Goal: Ask a question

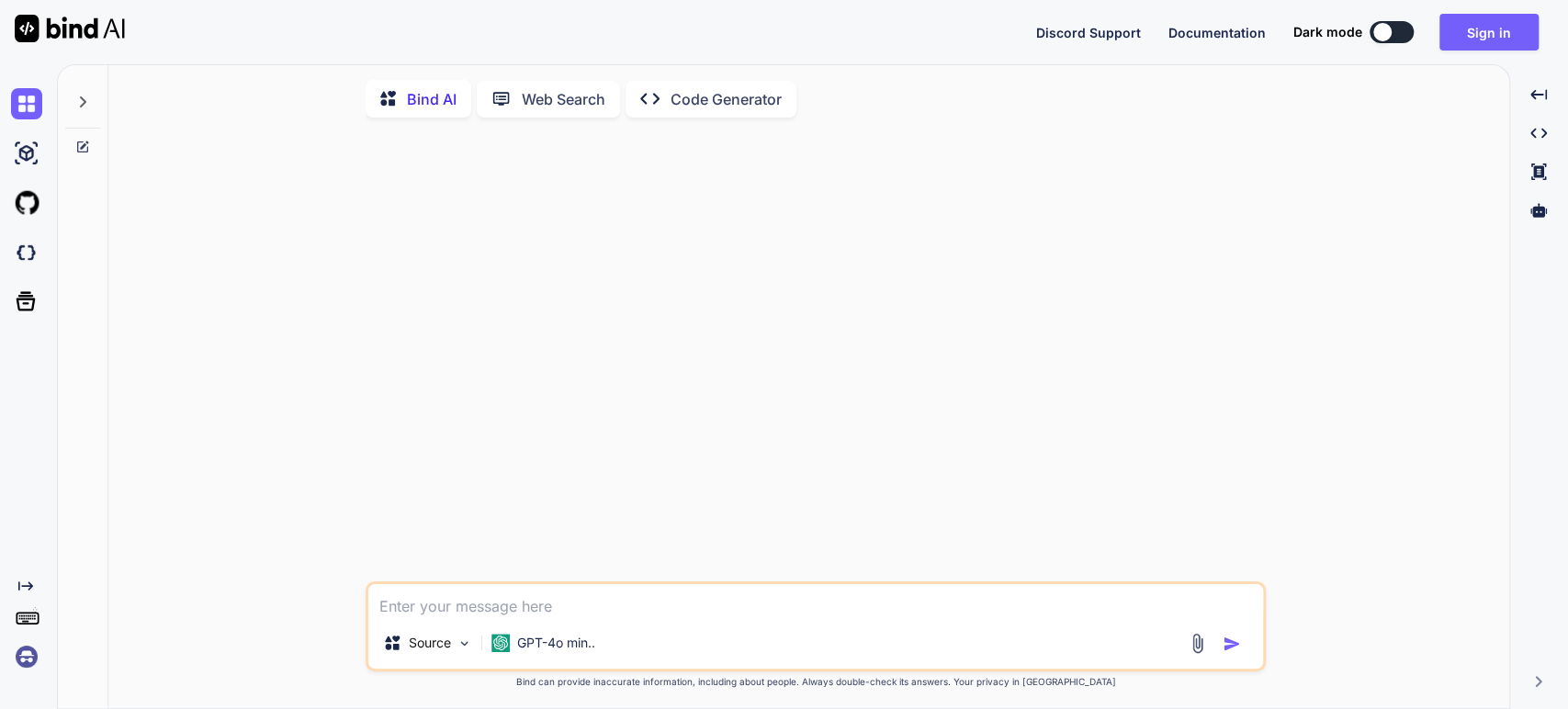
click at [82, 103] on icon at bounding box center [83, 101] width 7 height 11
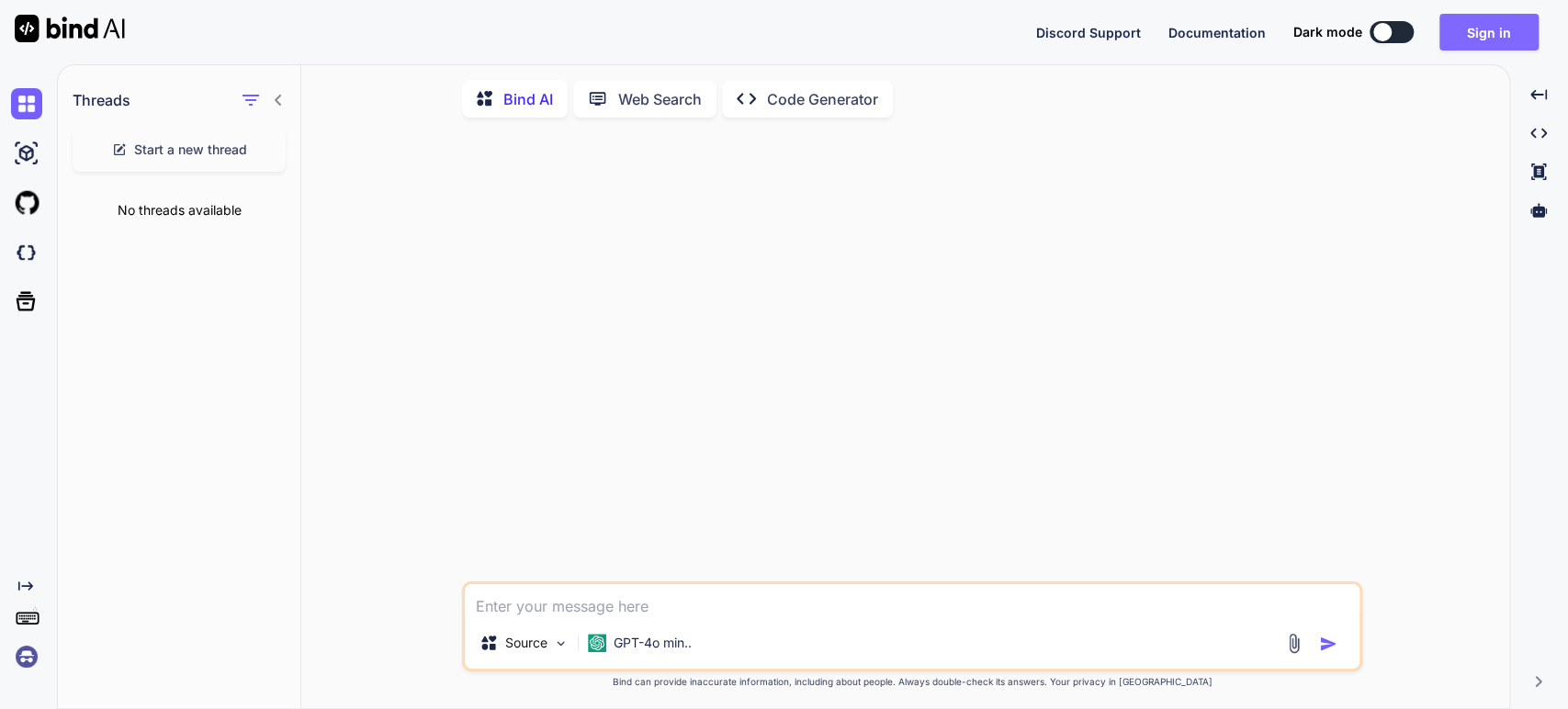
click at [1472, 27] on button "Sign in" at bounding box center [1488, 31] width 99 height 36
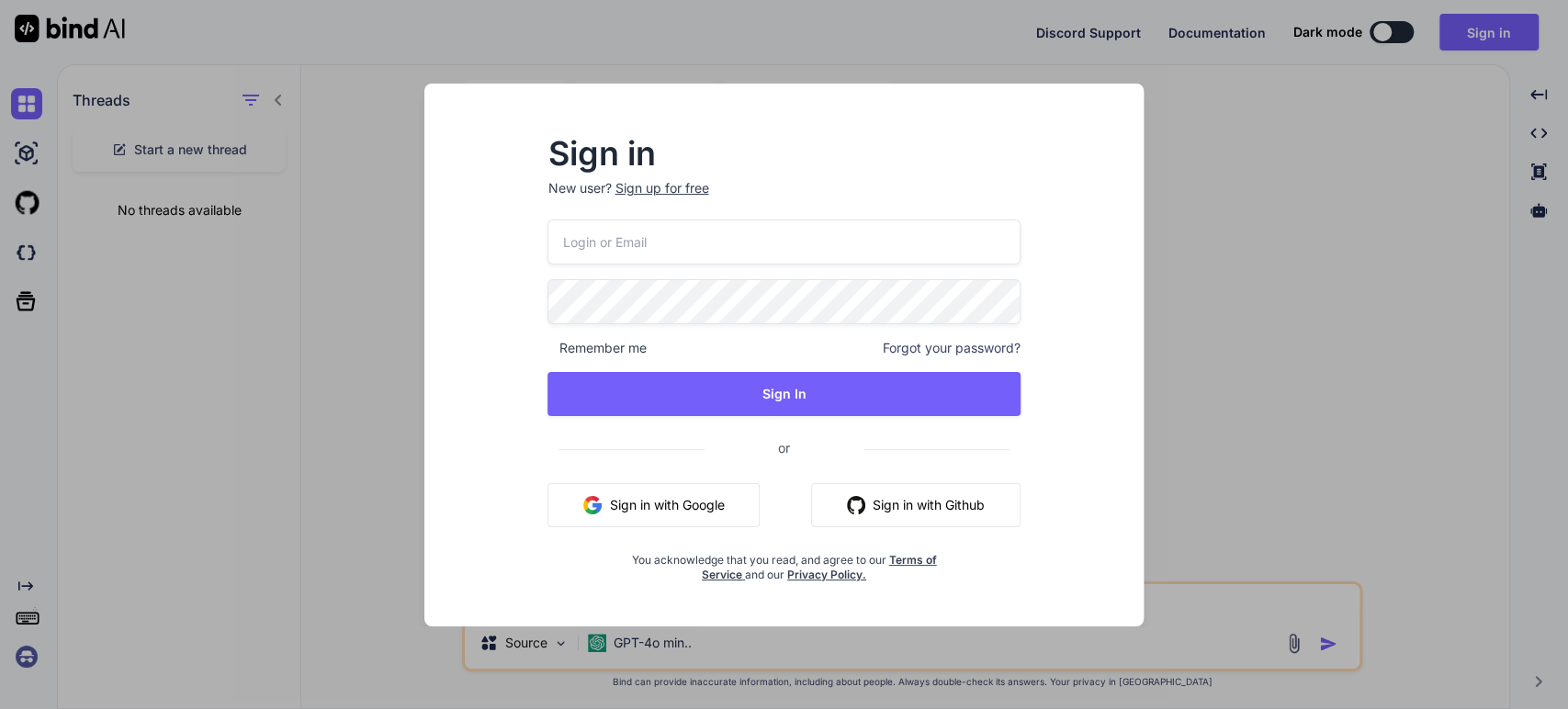
click at [645, 510] on button "Sign in with Google" at bounding box center [653, 505] width 212 height 44
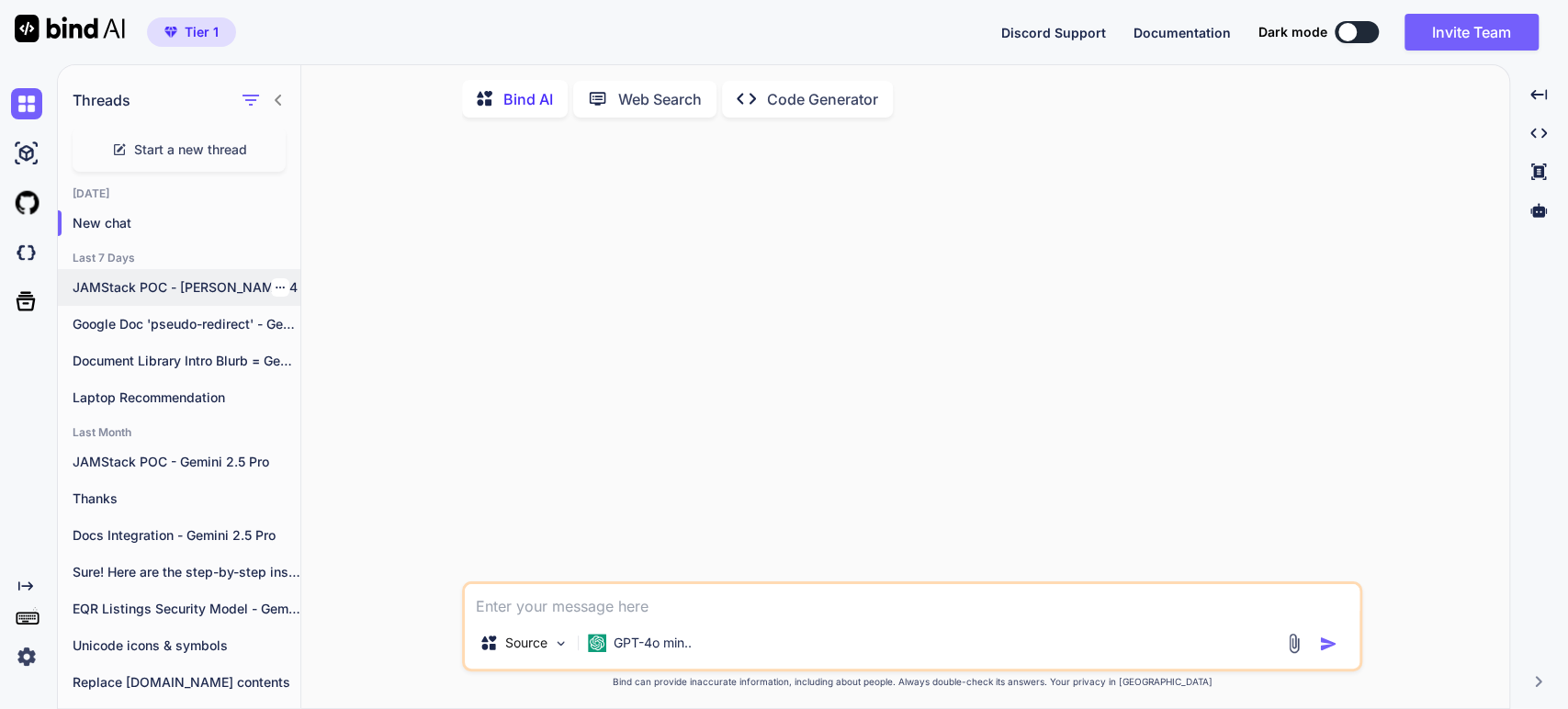
click at [162, 277] on div "JAMStack POC - [PERSON_NAME] 4" at bounding box center [179, 287] width 243 height 36
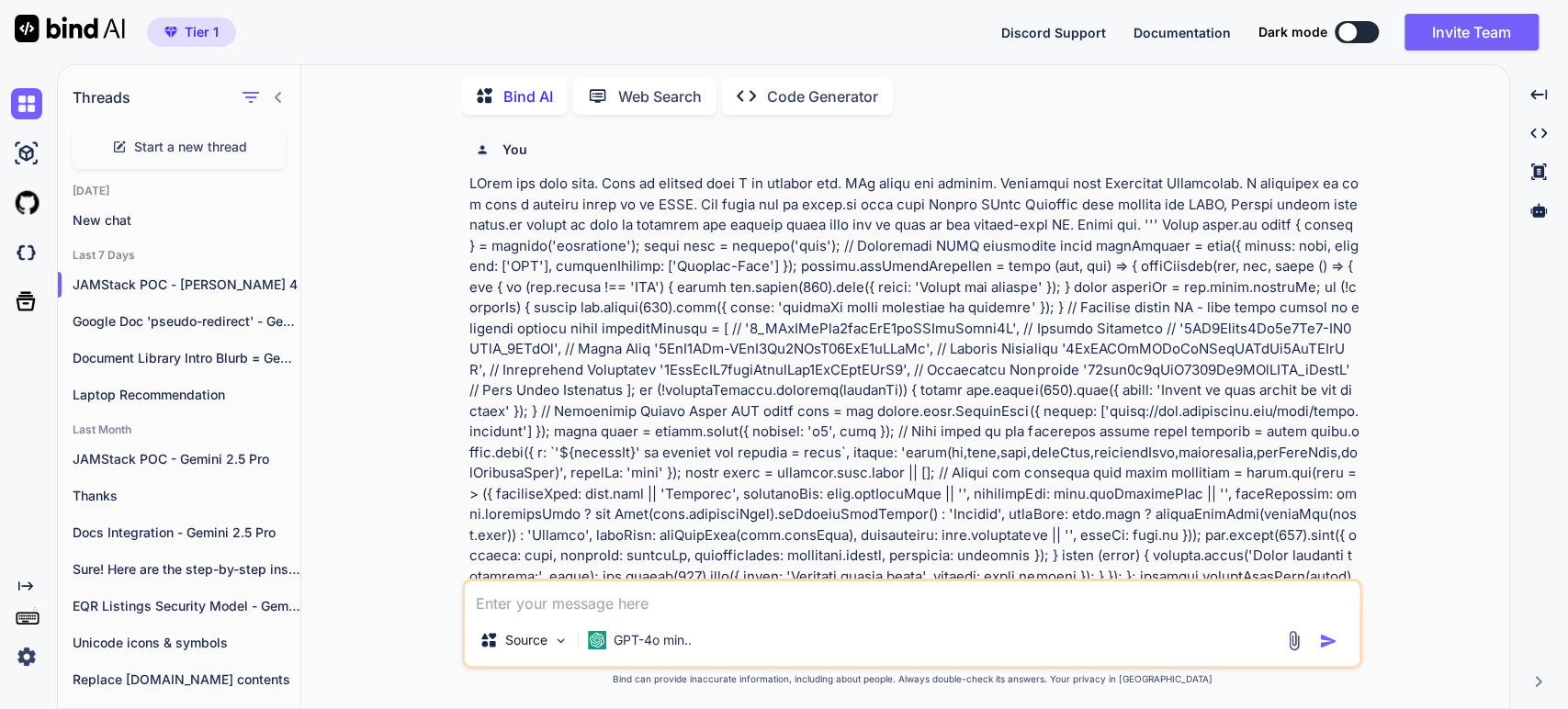
click at [742, 351] on p at bounding box center [914, 463] width 889 height 578
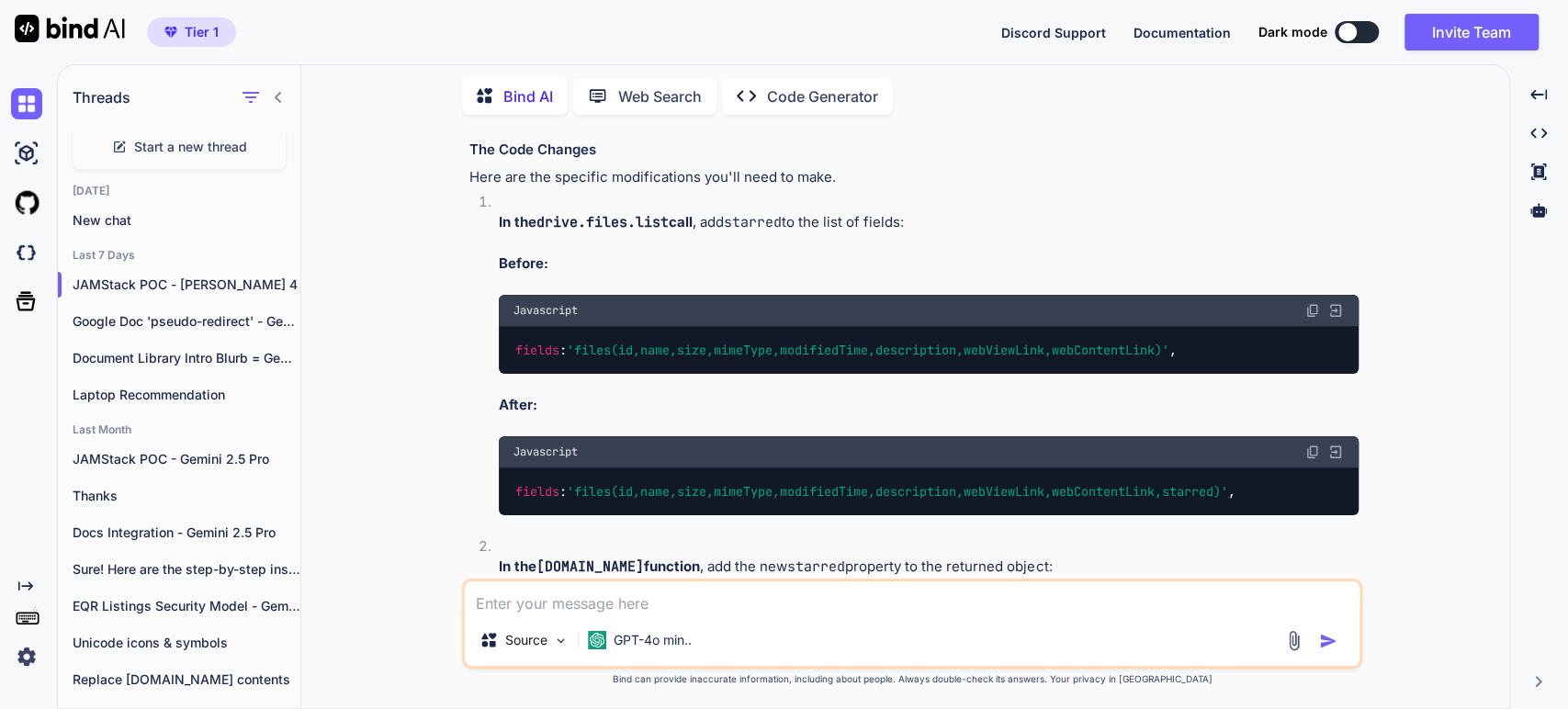
click at [384, 365] on div "You Bind AI Absolutely. That's the crucial missing piece, and it's a straightfo…" at bounding box center [913, 418] width 1194 height 578
click at [95, 487] on p "Thanks" at bounding box center [187, 496] width 228 height 19
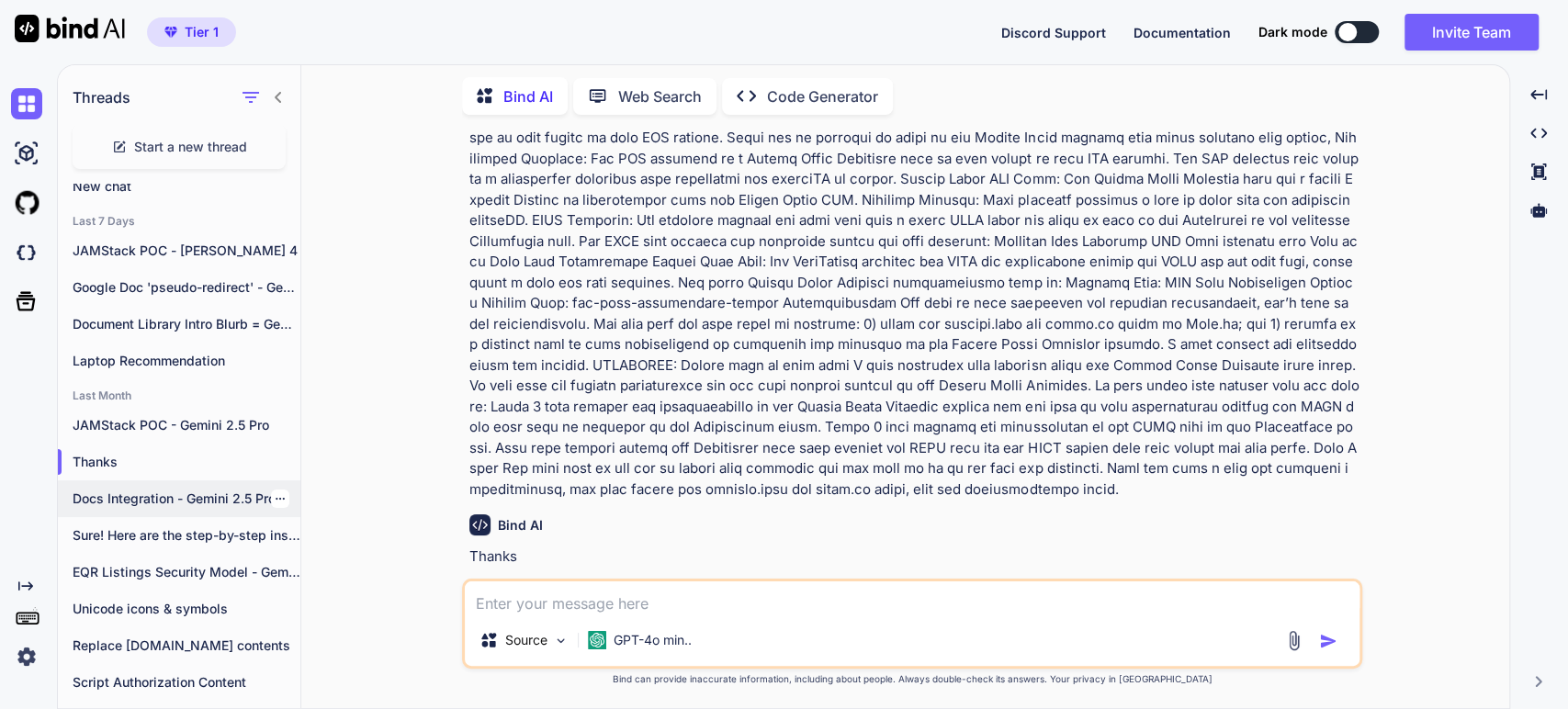
scroll to position [51, 0]
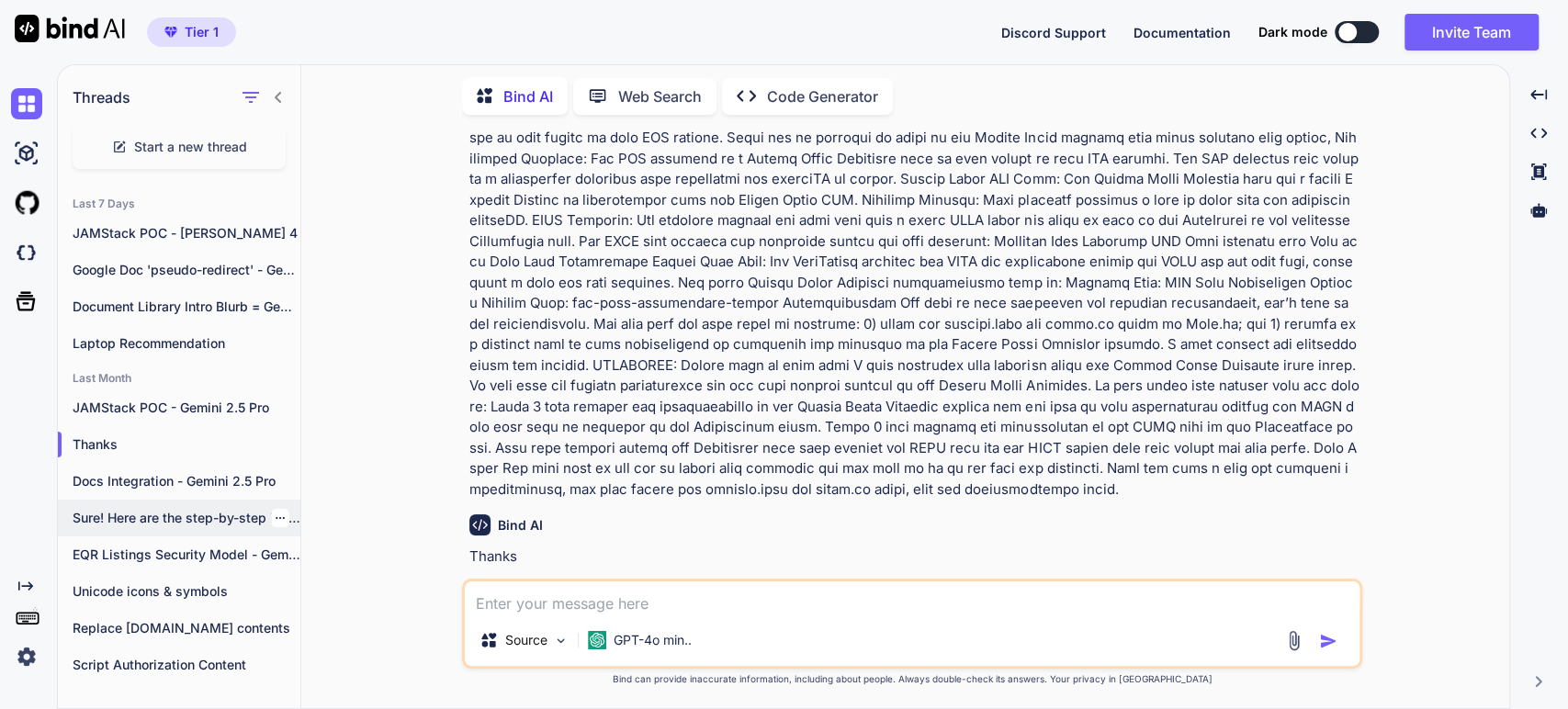
click at [158, 528] on div "Sure! Here are the step-by-step instructions to..." at bounding box center [179, 518] width 243 height 36
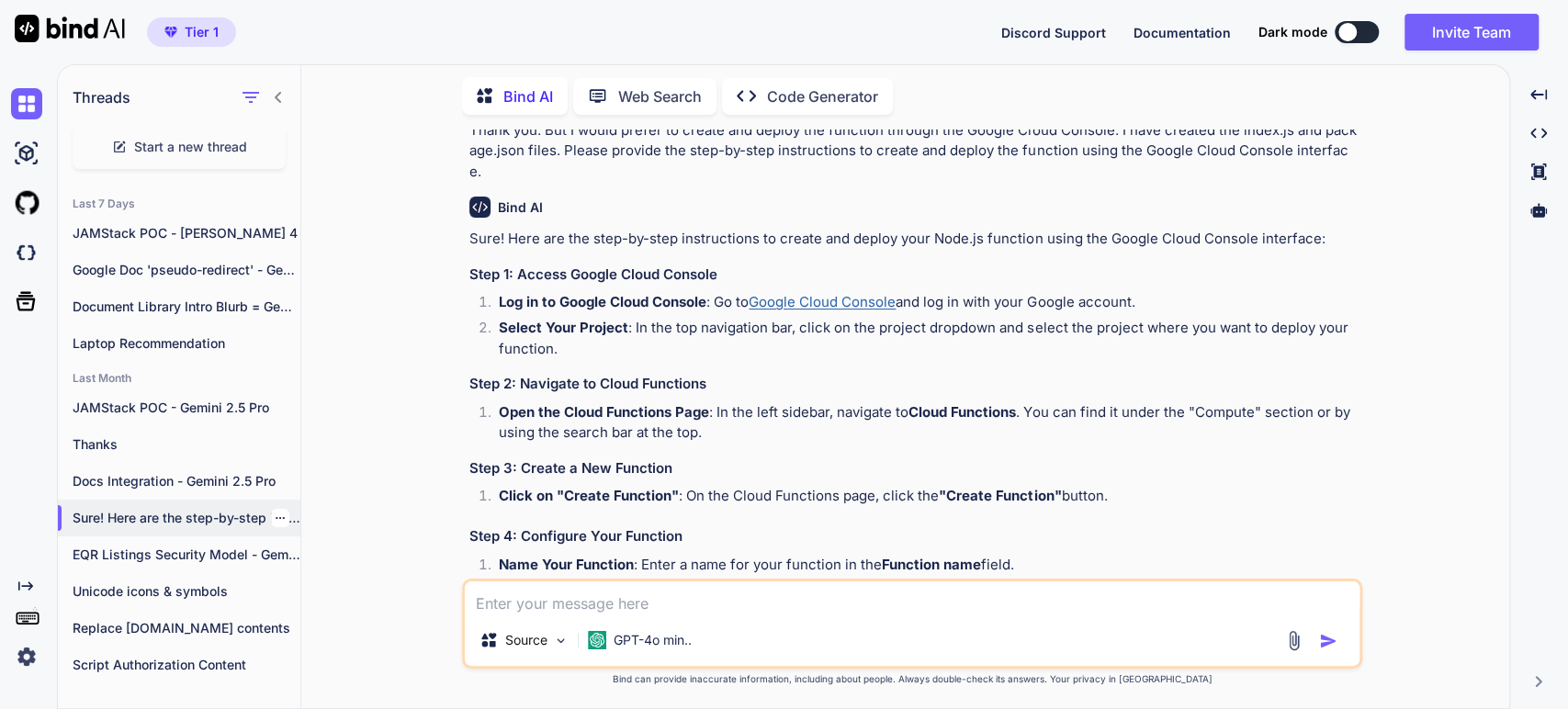
scroll to position [1744, 0]
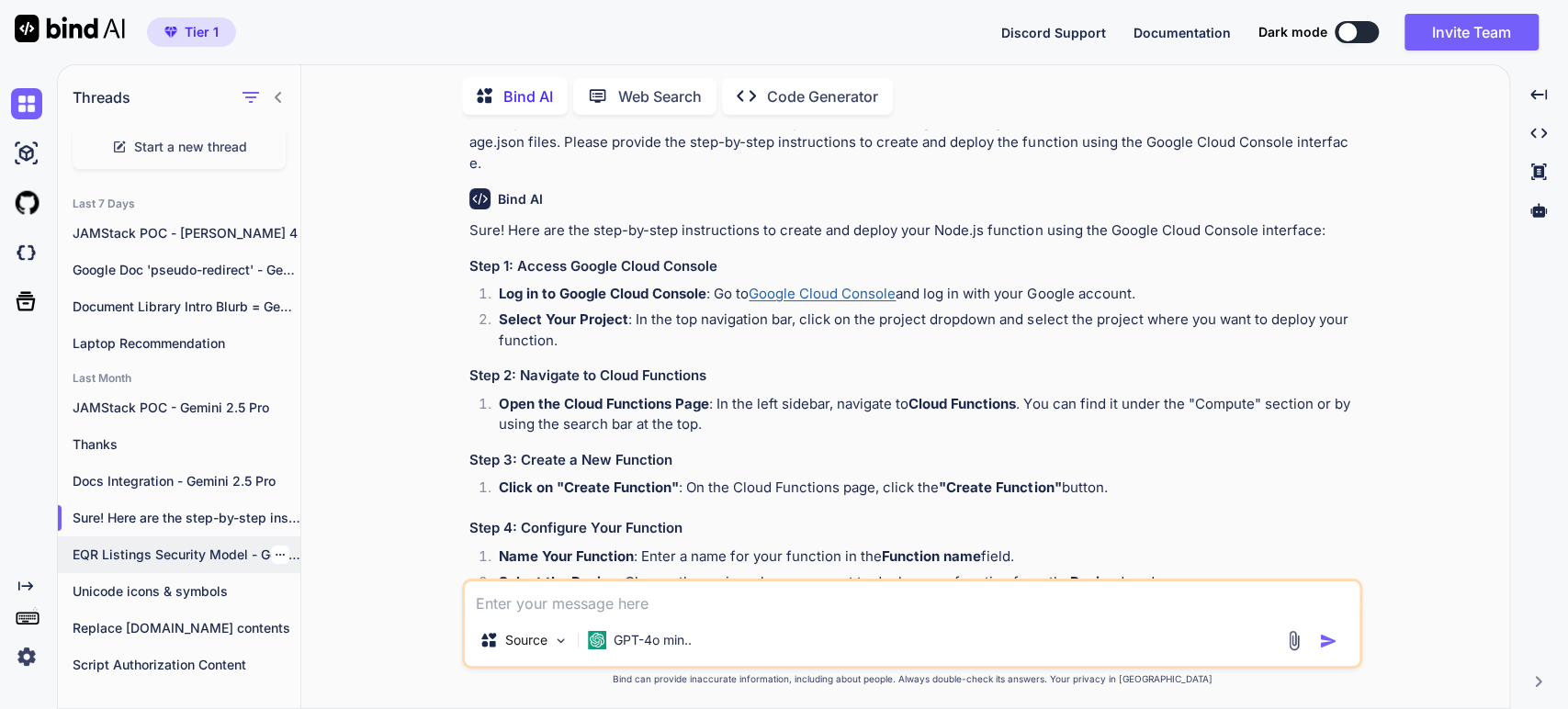
click at [140, 553] on p "EQR Listings Security Model - Gemini" at bounding box center [187, 554] width 228 height 19
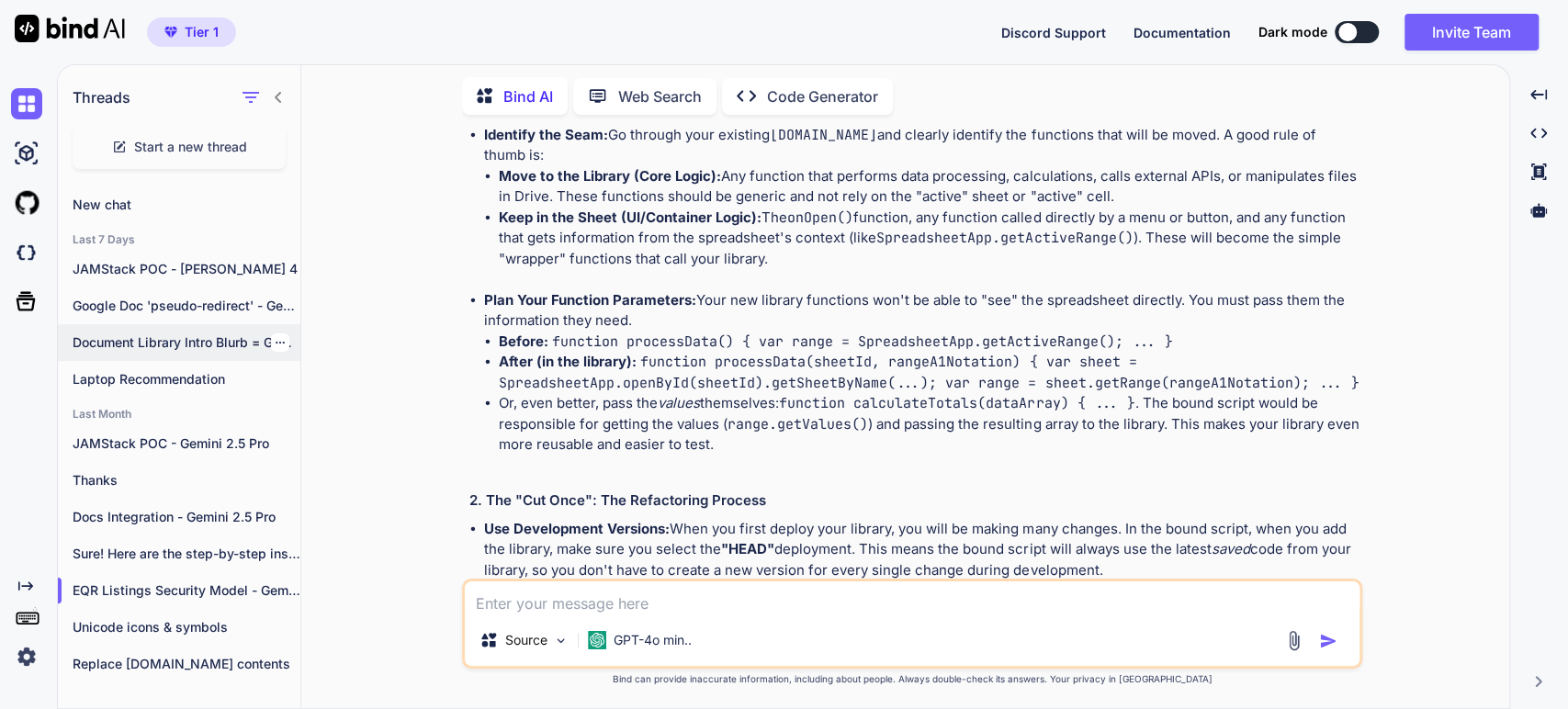
scroll to position [0, 0]
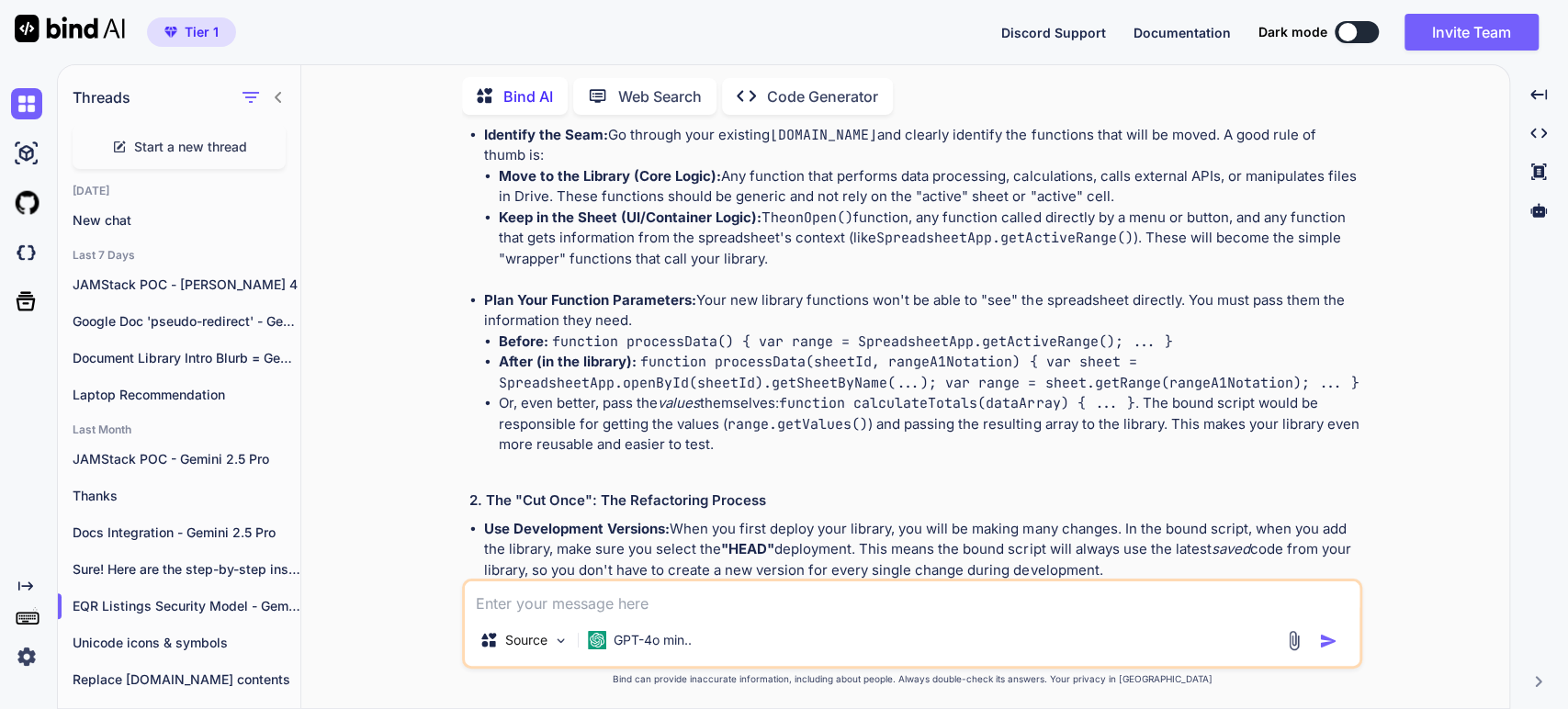
click at [187, 145] on span "Start a new thread" at bounding box center [191, 146] width 113 height 19
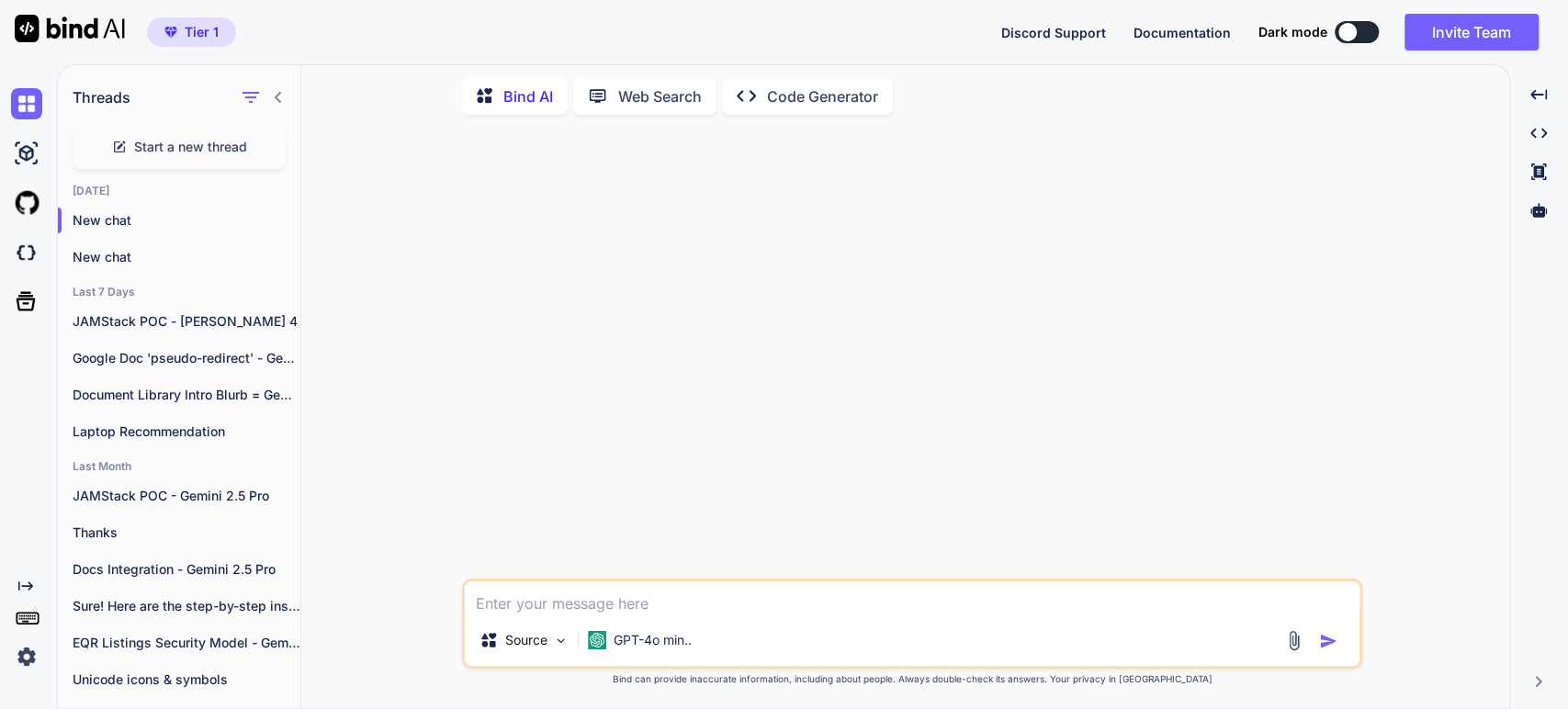
click at [577, 615] on div "Source GPT-4o min.." at bounding box center [912, 624] width 900 height 90
click at [669, 649] on p "GPT-4o min.." at bounding box center [652, 639] width 78 height 19
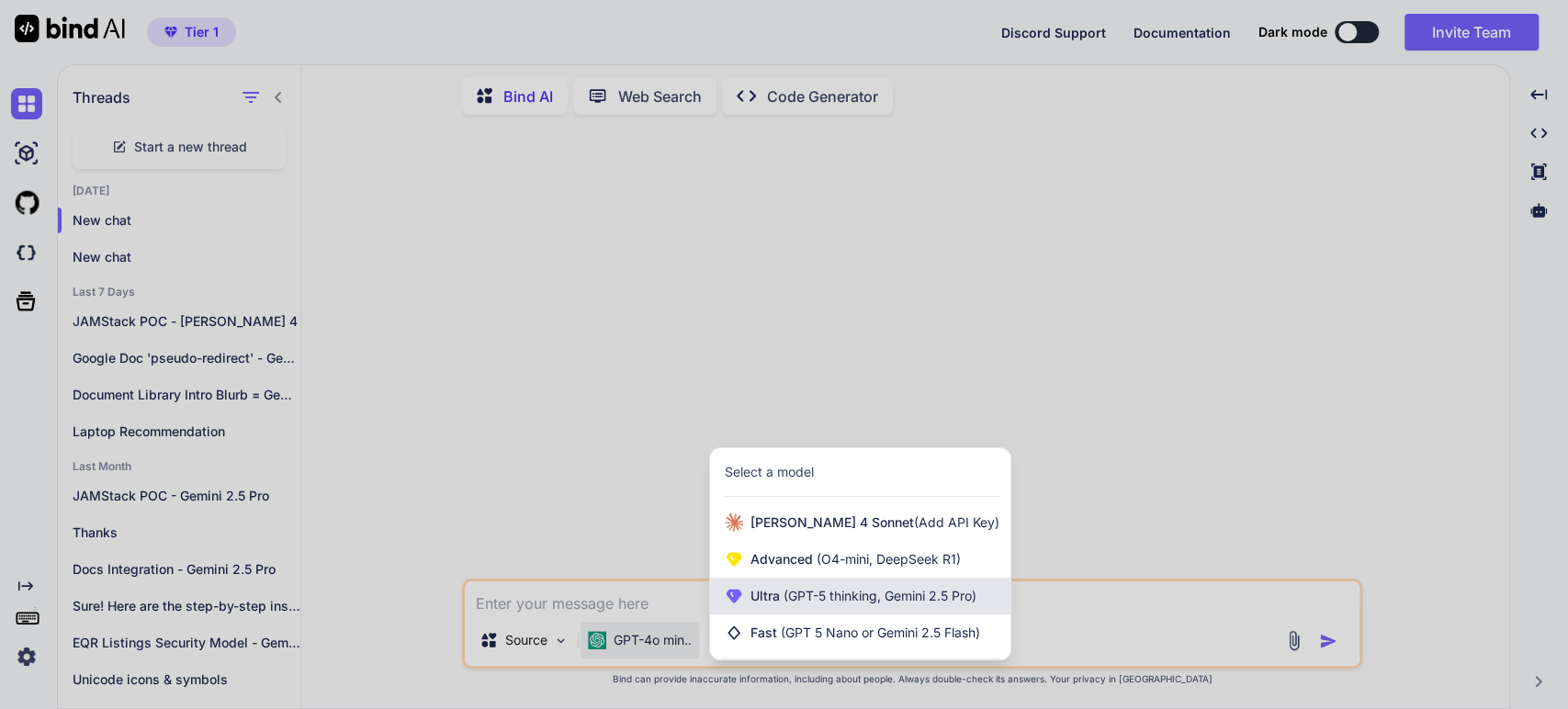
click at [783, 585] on div "Ultra (GPT-5 thinking, Gemini 2.5 Pro)" at bounding box center [861, 595] width 301 height 36
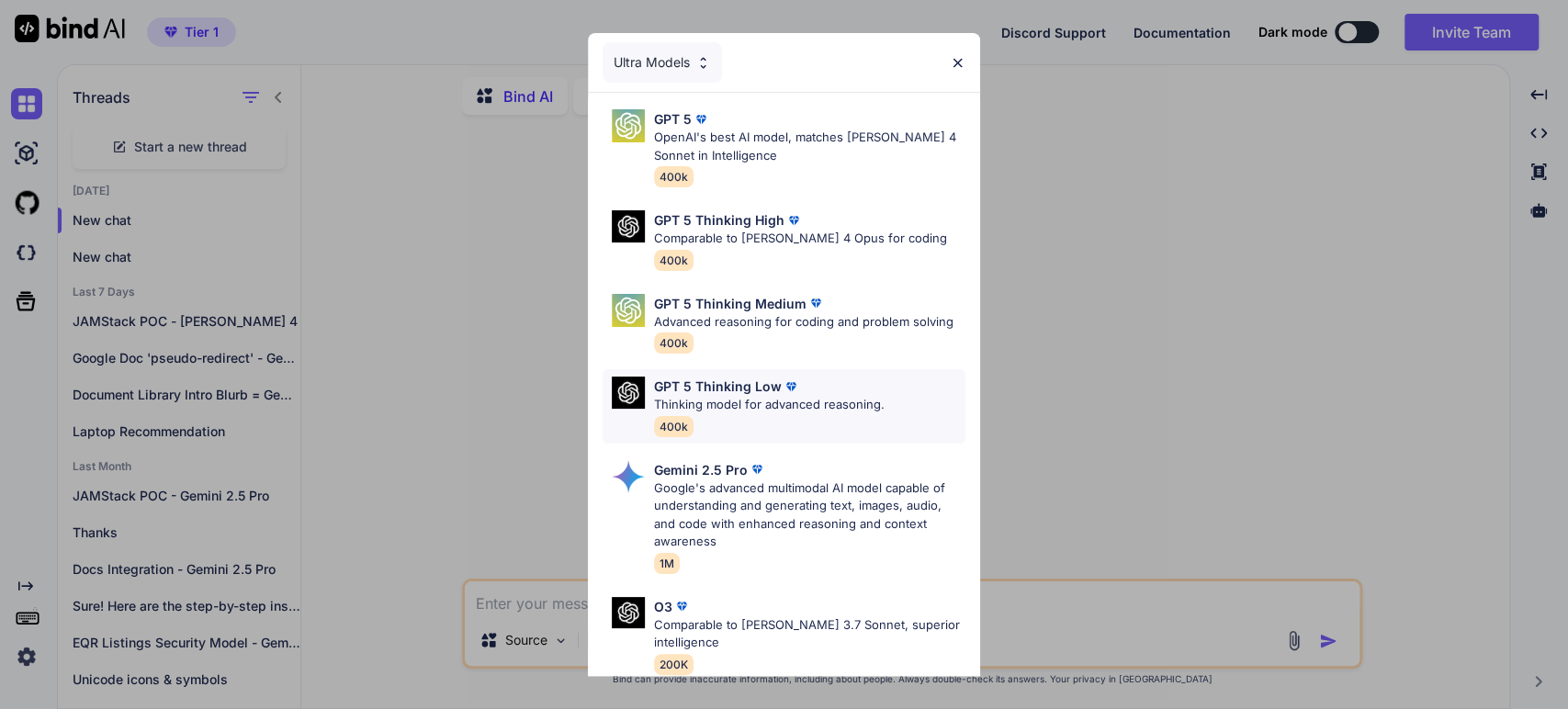
scroll to position [186, 0]
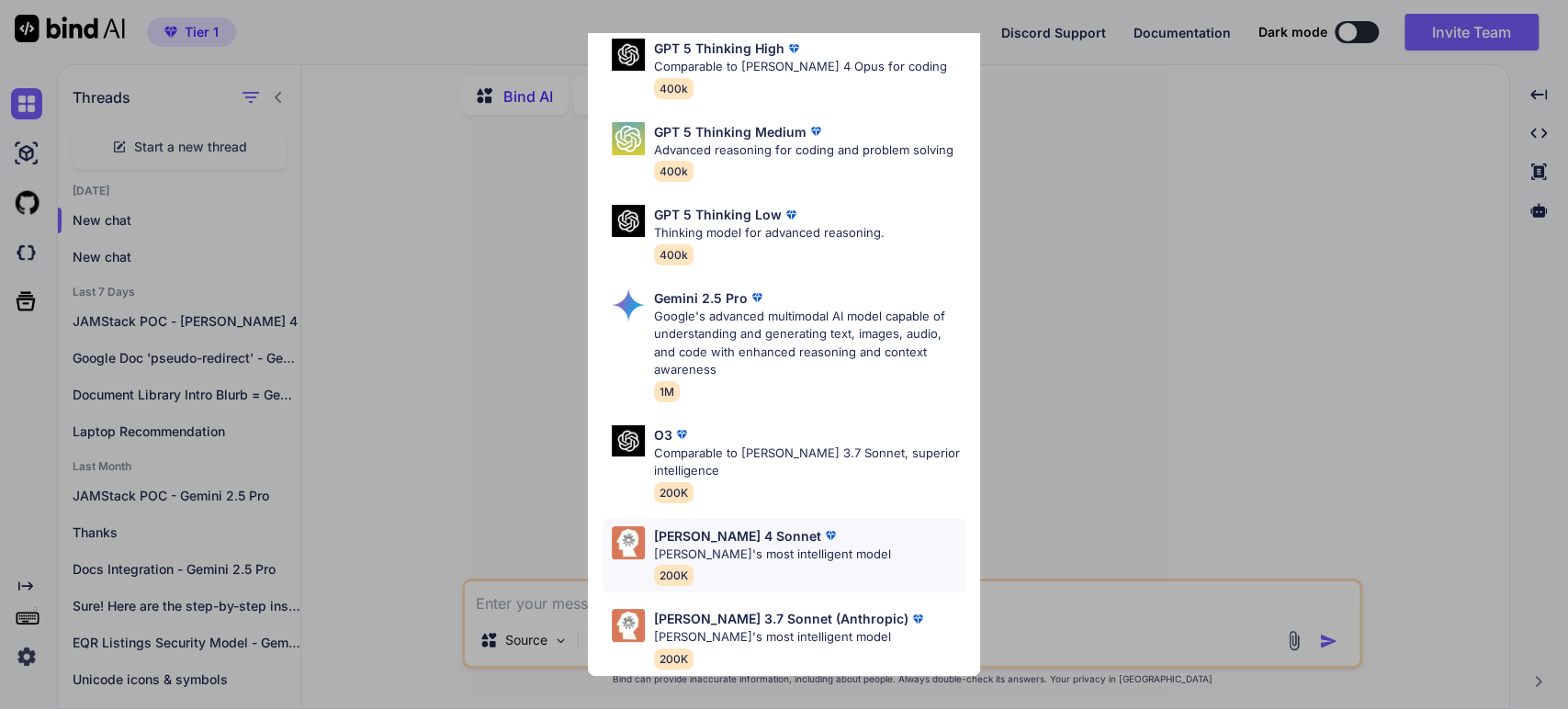
click at [705, 527] on p "[PERSON_NAME] 4 Sonnet" at bounding box center [738, 536] width 167 height 20
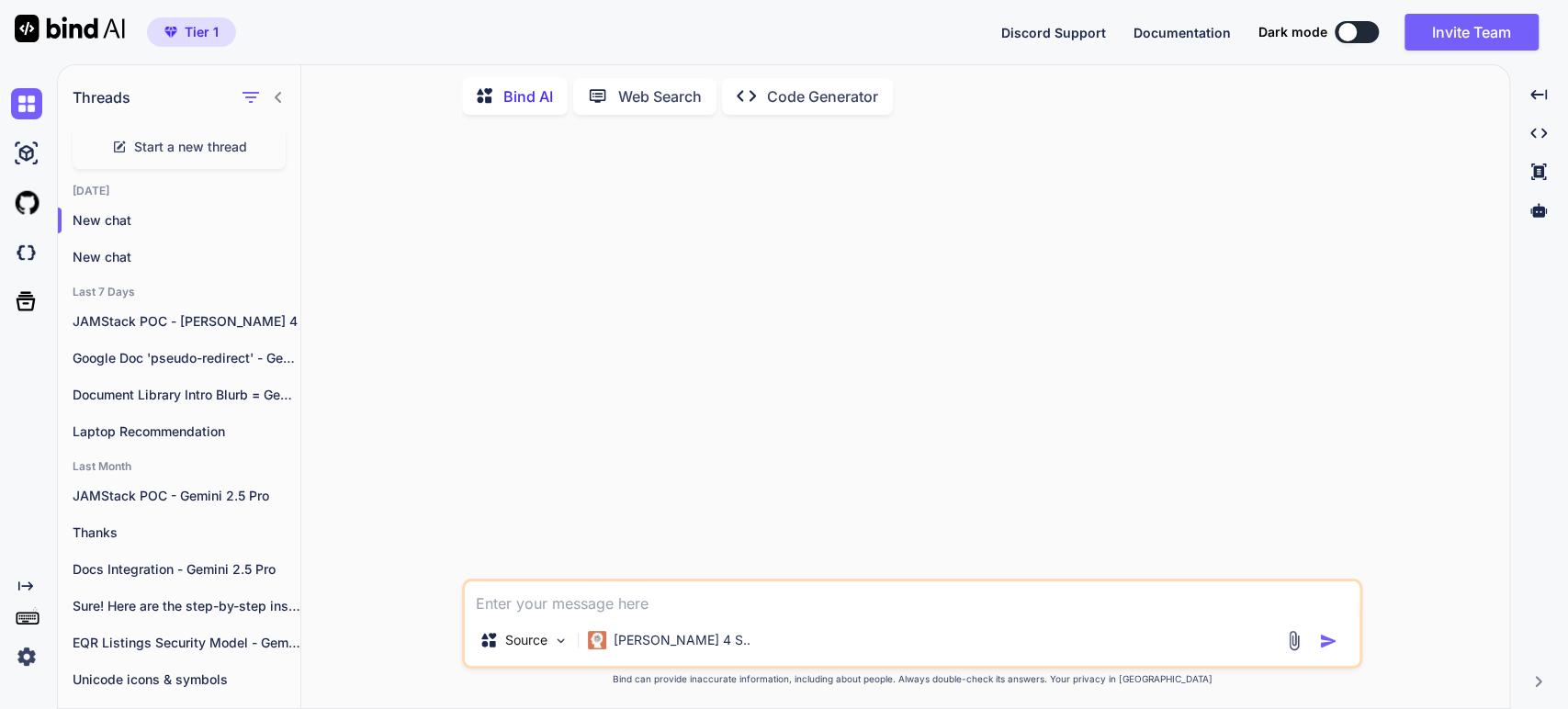
click at [569, 376] on div at bounding box center [914, 354] width 897 height 449
click at [496, 601] on textarea at bounding box center [912, 598] width 895 height 33
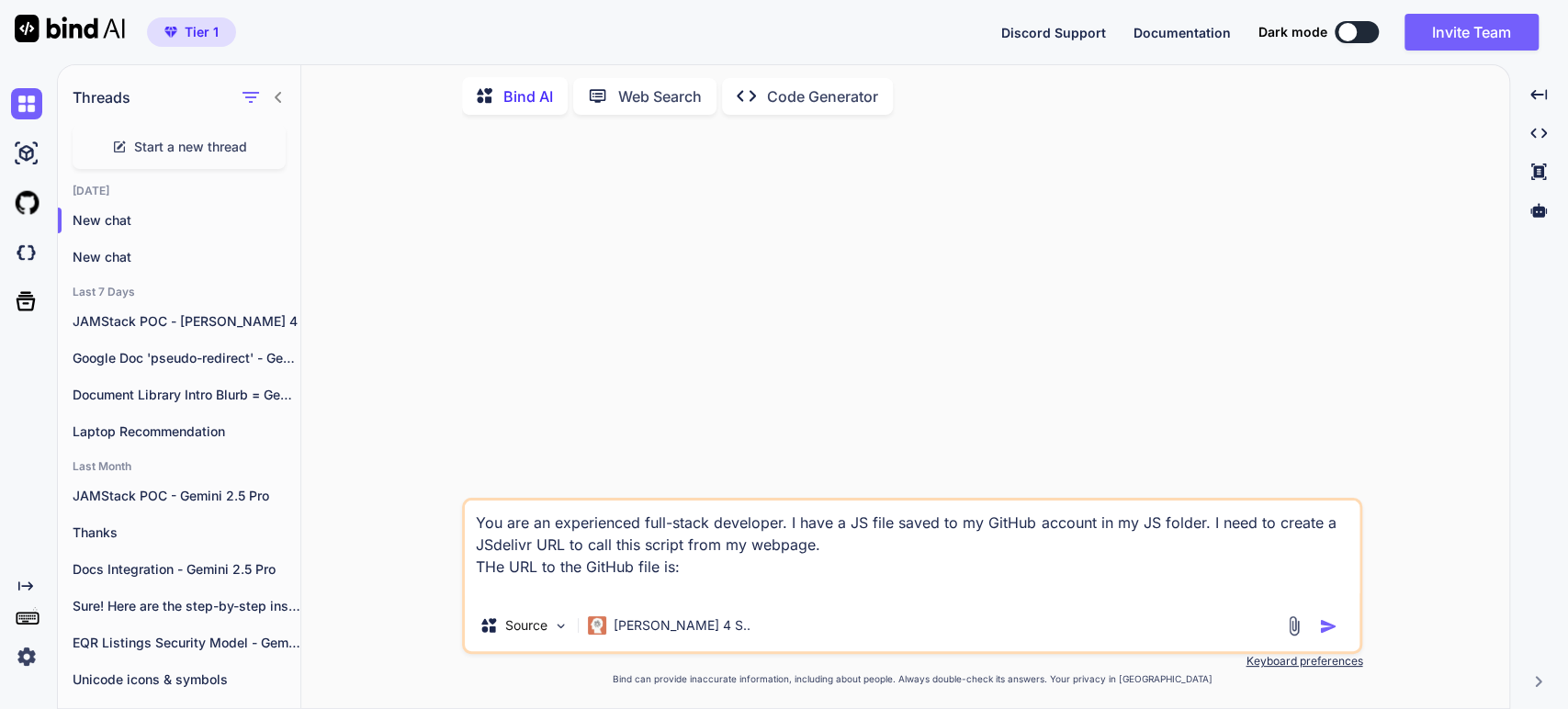
paste textarea "[URL][DOMAIN_NAME]"
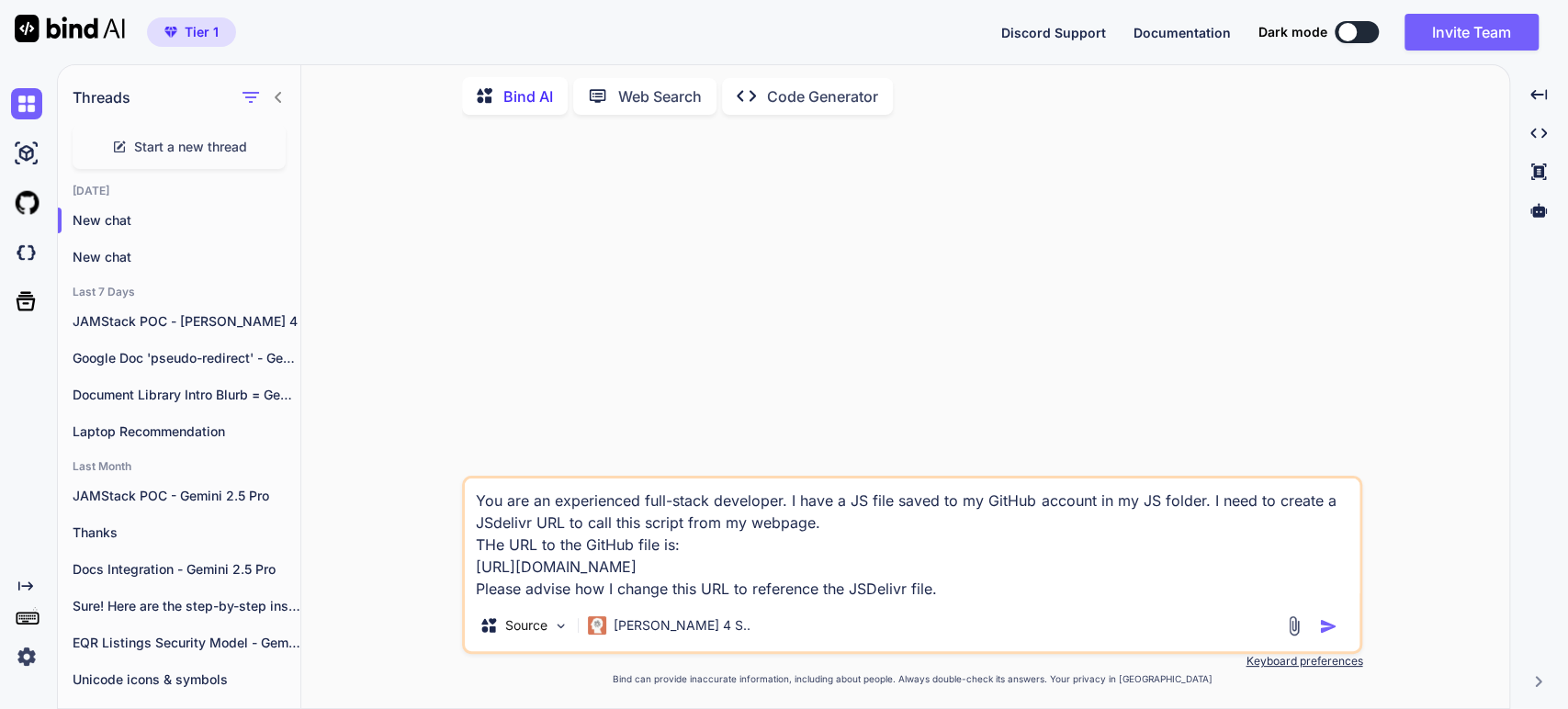
type textarea "You are an experienced full-stack developer. I have a JS file saved to my GitHu…"
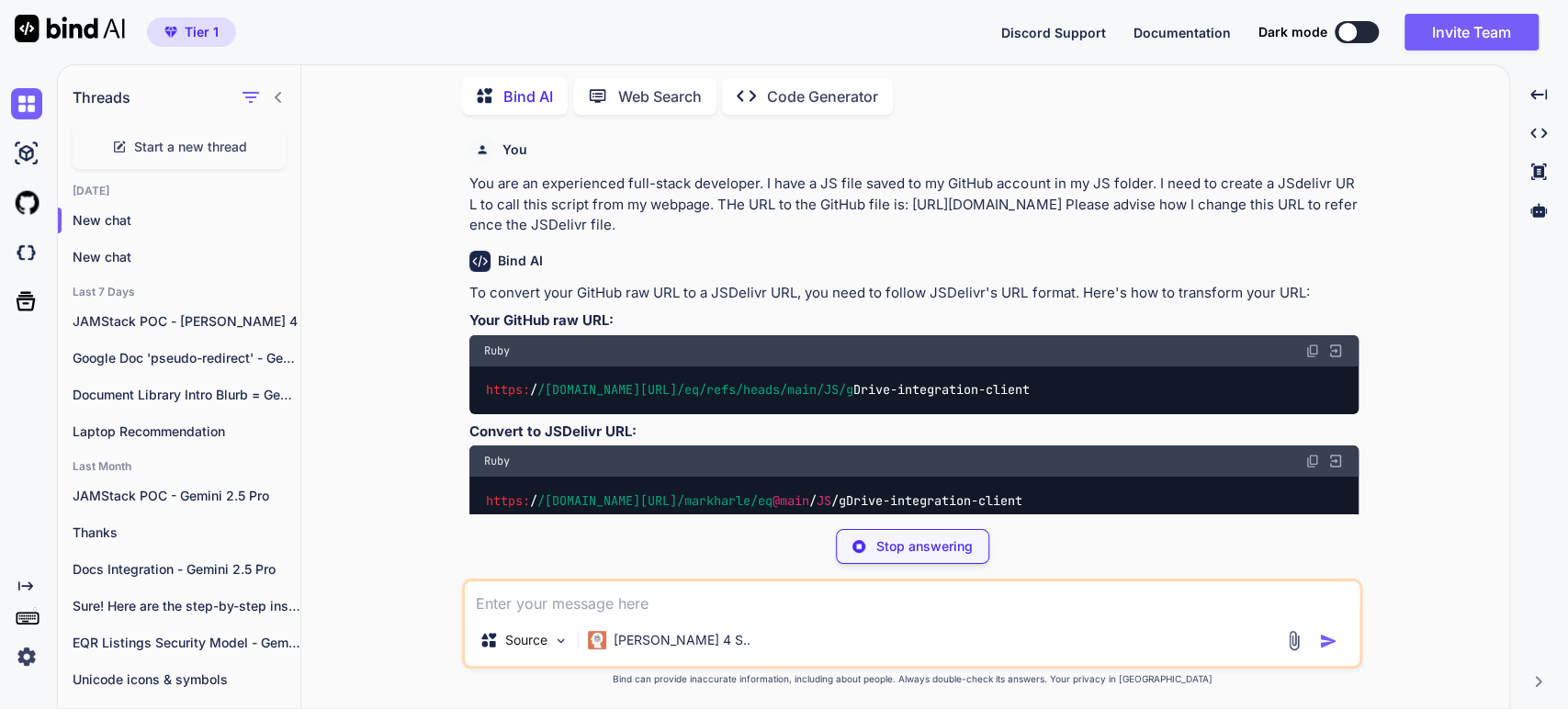
scroll to position [204, 0]
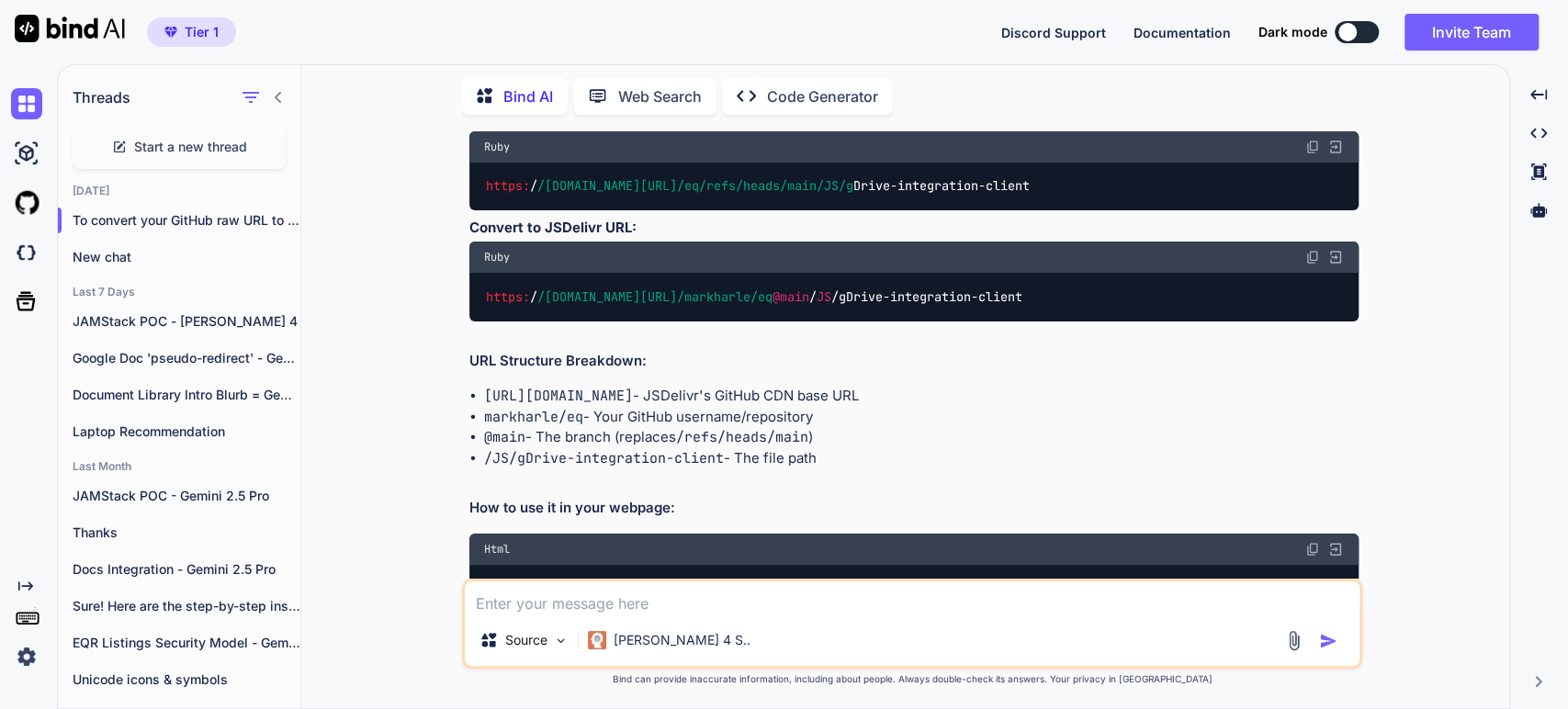
click at [602, 300] on span "/[DOMAIN_NAME][URL]" at bounding box center [607, 297] width 140 height 17
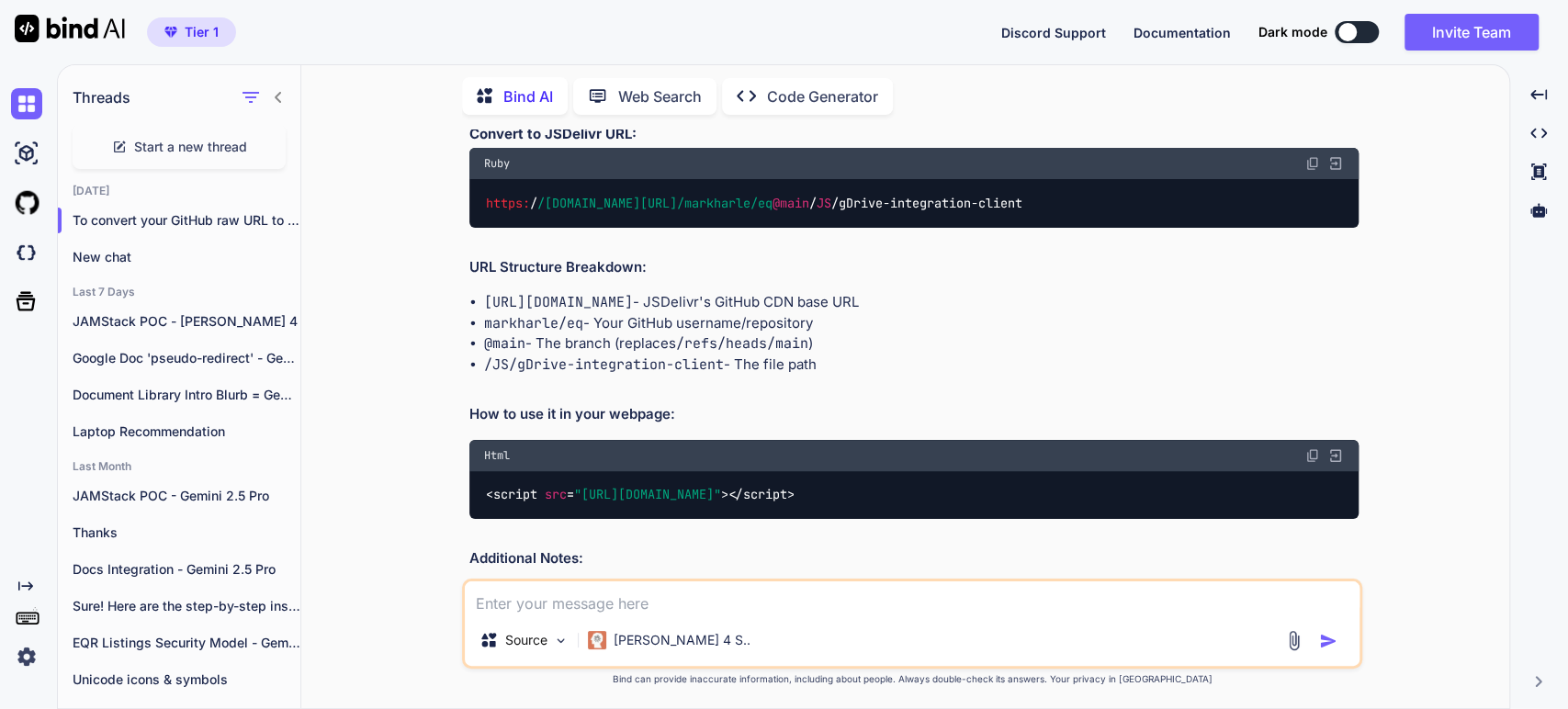
scroll to position [408, 0]
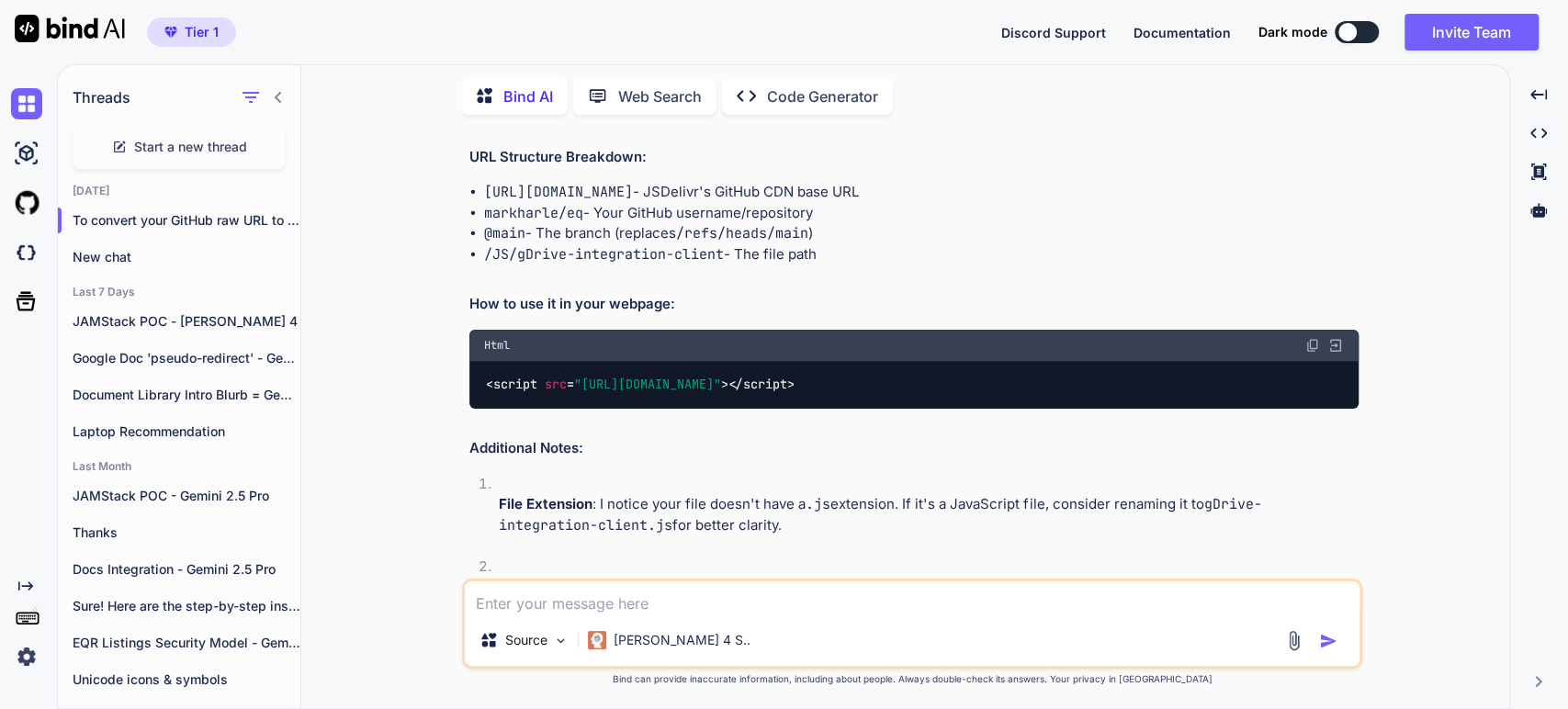
click at [684, 386] on span ""[URL][DOMAIN_NAME]"" at bounding box center [647, 384] width 147 height 17
click at [1313, 344] on img at bounding box center [1313, 345] width 15 height 15
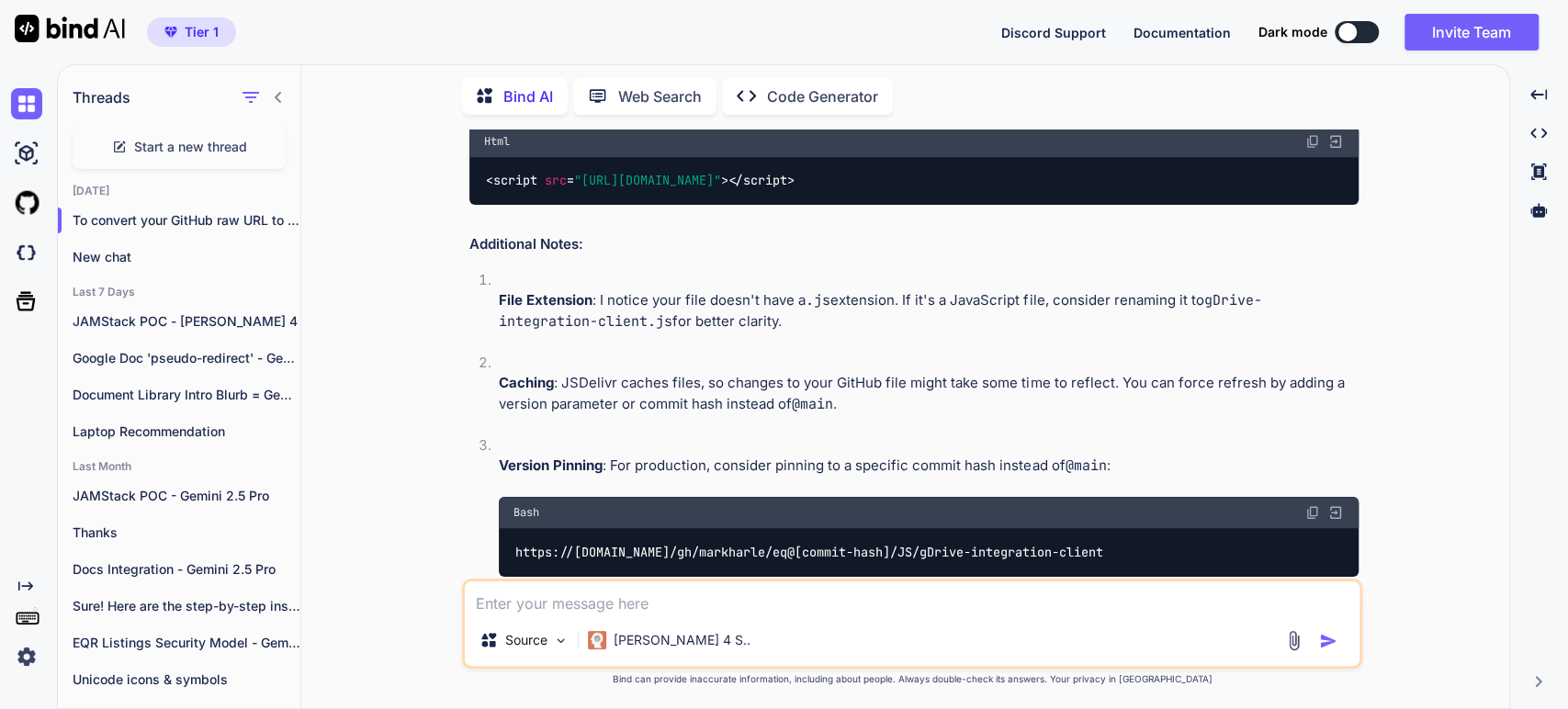
scroll to position [685, 0]
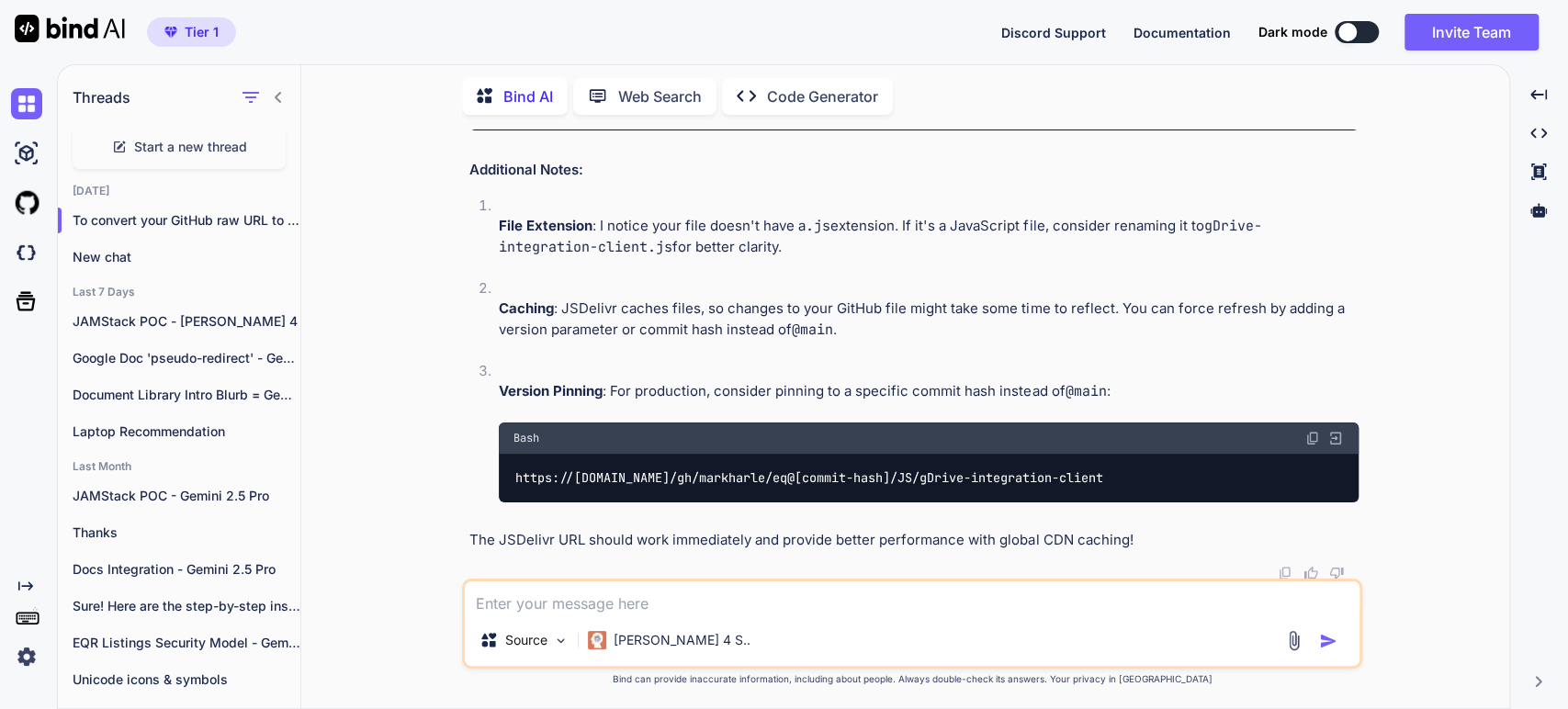
click at [611, 586] on textarea at bounding box center [912, 598] width 895 height 33
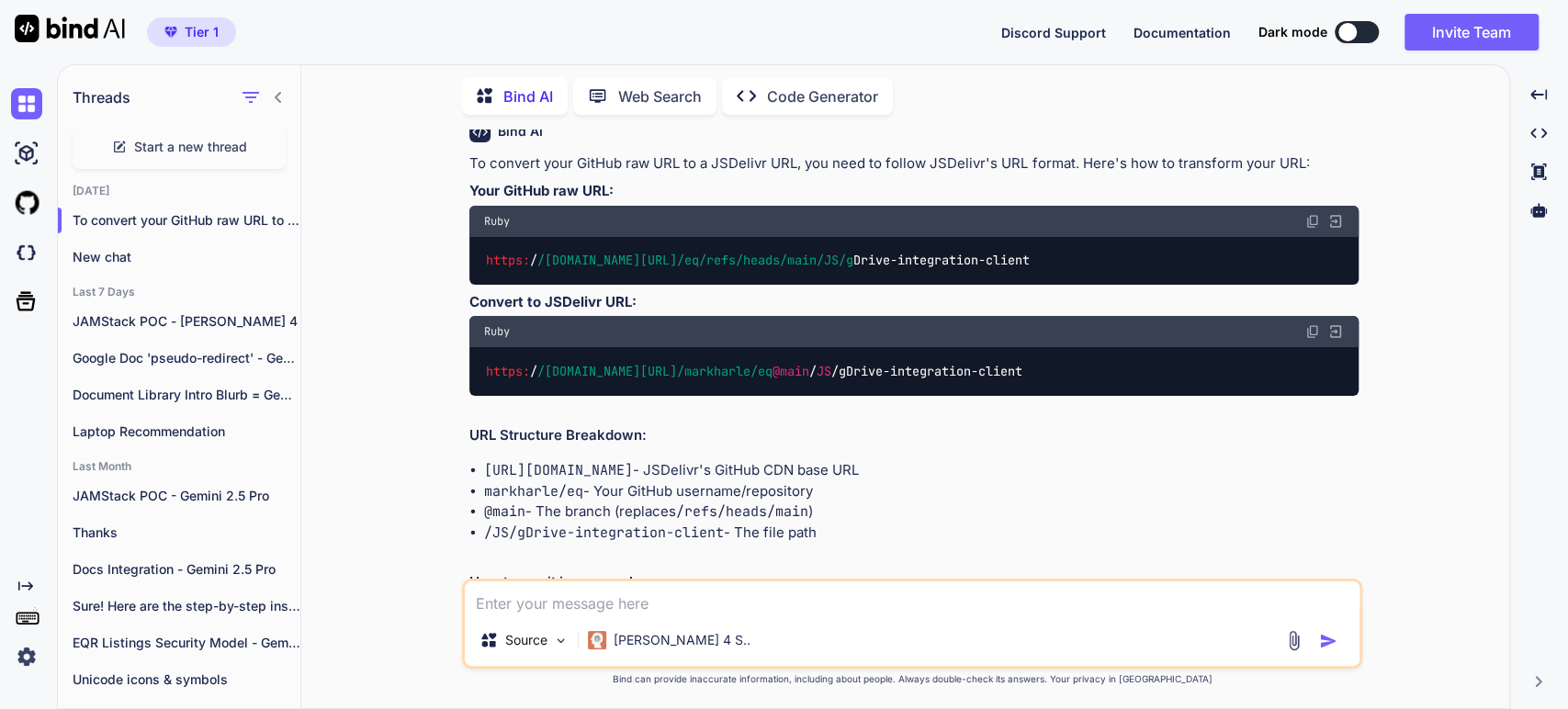
scroll to position [278, 0]
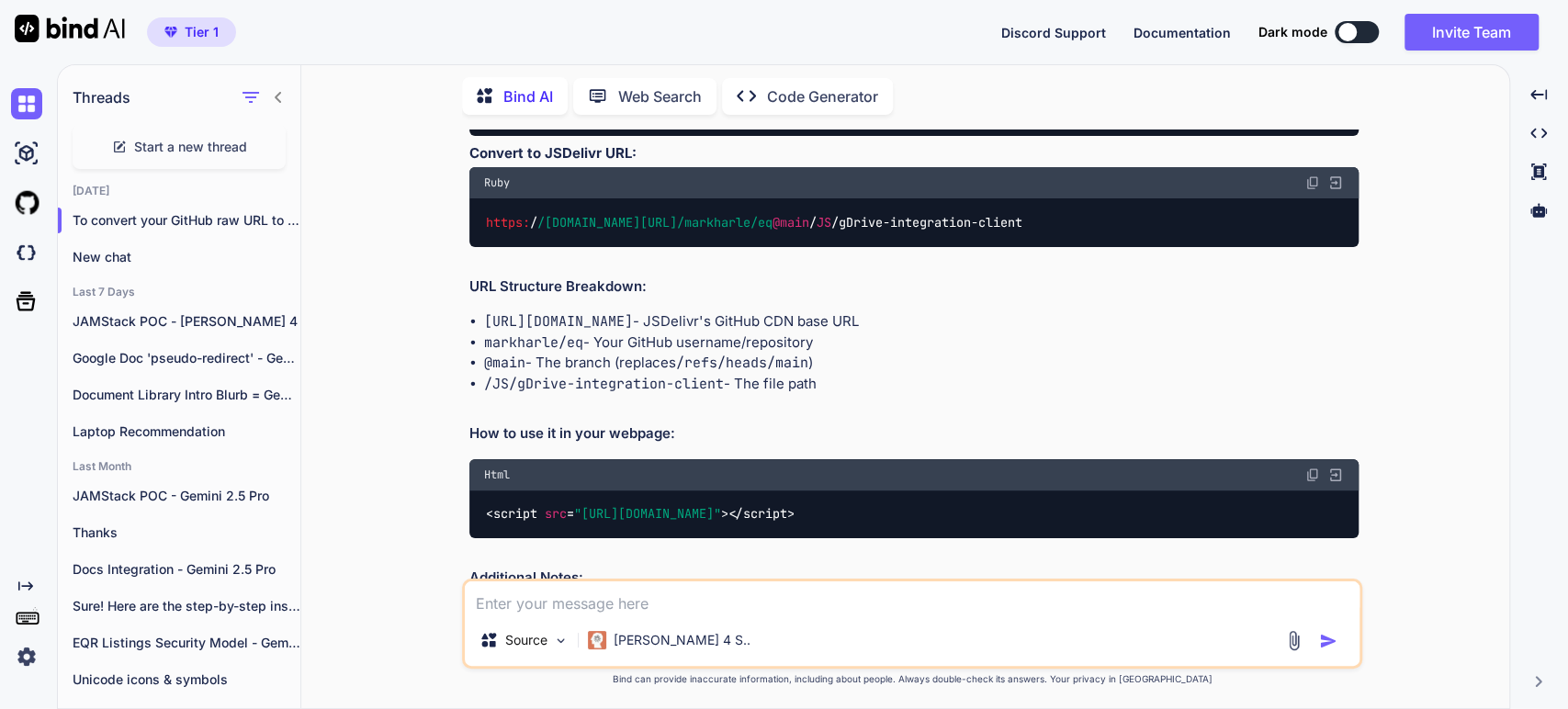
click at [1317, 181] on img at bounding box center [1313, 183] width 15 height 15
